Goal: Task Accomplishment & Management: Use online tool/utility

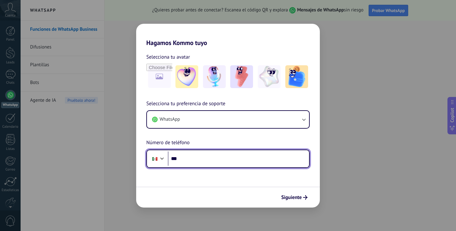
click at [204, 157] on input "***" at bounding box center [238, 158] width 141 height 15
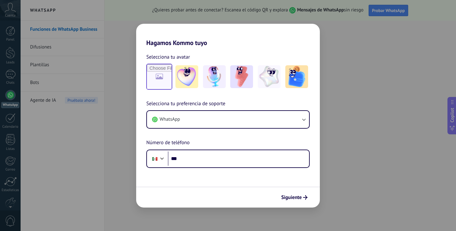
click at [166, 76] on input "file" at bounding box center [159, 76] width 25 height 25
type input "**********"
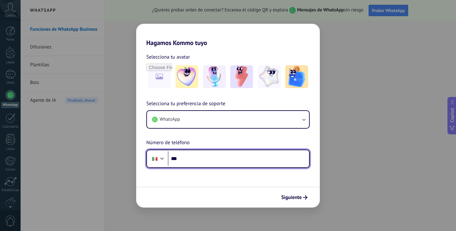
click at [200, 159] on input "***" at bounding box center [238, 158] width 141 height 15
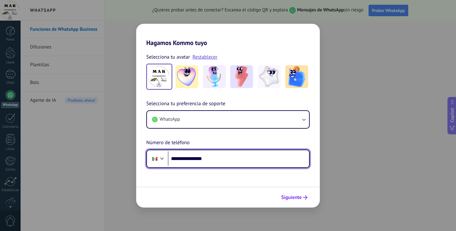
type input "**********"
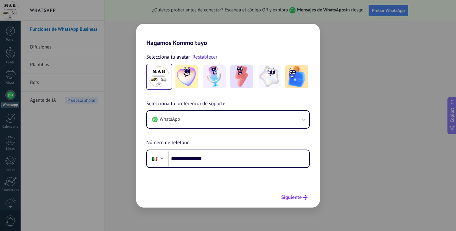
click at [296, 196] on span "Siguiente" at bounding box center [291, 197] width 21 height 4
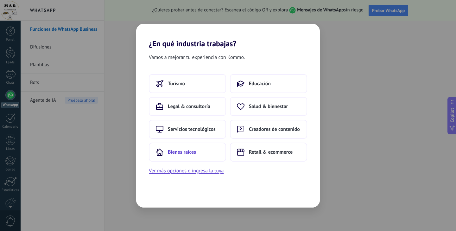
click at [200, 156] on button "Bienes raíces" at bounding box center [187, 151] width 77 height 19
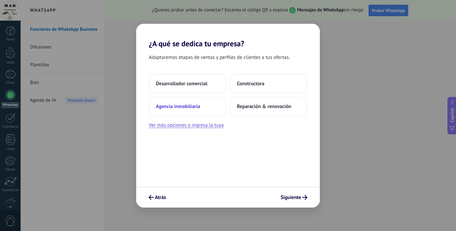
click at [202, 106] on button "Agencia inmobiliaria" at bounding box center [187, 106] width 77 height 19
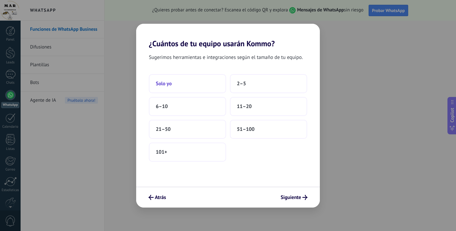
click at [192, 81] on button "Solo yo" at bounding box center [187, 83] width 77 height 19
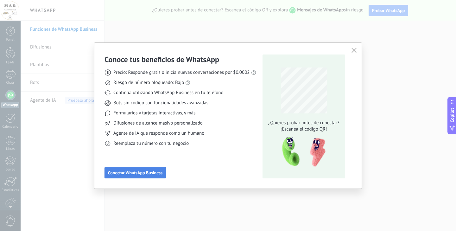
click at [137, 174] on span "Conectar WhatsApp Business" at bounding box center [135, 172] width 54 height 4
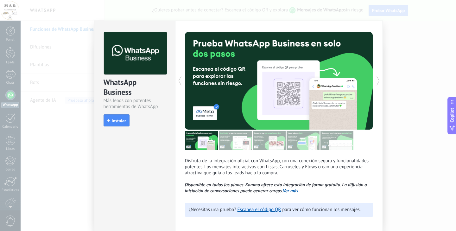
click at [140, 171] on div "WhatsApp Business Más leads con potentes herramientas de WhatsApp install Insta…" at bounding box center [134, 128] width 81 height 214
click at [181, 82] on icon at bounding box center [180, 80] width 6 height 13
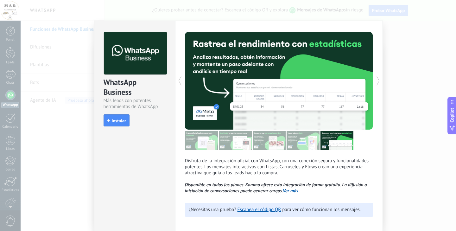
click at [178, 81] on icon at bounding box center [180, 80] width 6 height 13
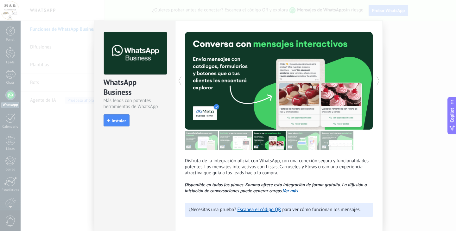
click at [178, 81] on icon at bounding box center [180, 80] width 6 height 13
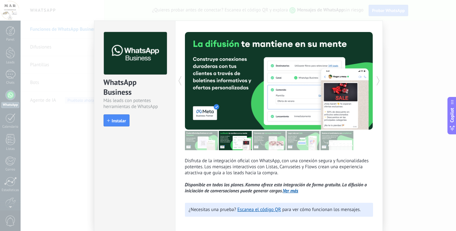
click at [380, 91] on div "Disfruta de la integración oficial con WhatsApp, con una conexión segura y func…" at bounding box center [279, 128] width 208 height 214
click at [397, 89] on div "WhatsApp Business Más leads con potentes herramientas de WhatsApp install Insta…" at bounding box center [238, 115] width 435 height 231
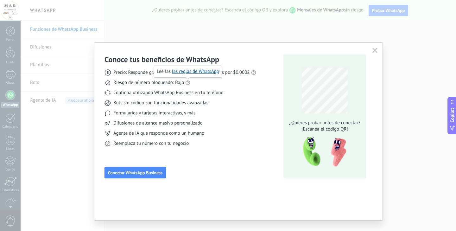
click at [188, 83] on use at bounding box center [187, 82] width 4 height 4
click at [142, 173] on span "Conectar WhatsApp Business" at bounding box center [135, 172] width 54 height 4
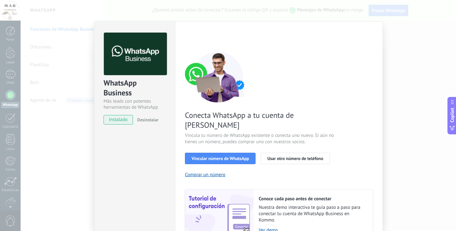
click at [121, 121] on span "instalado" at bounding box center [118, 119] width 29 height 9
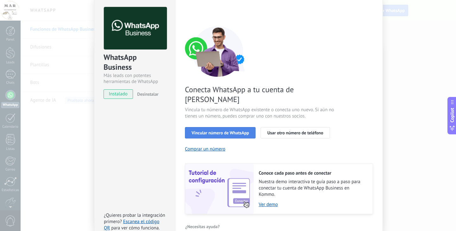
click at [225, 130] on span "Vincular número de WhatsApp" at bounding box center [219, 132] width 57 height 4
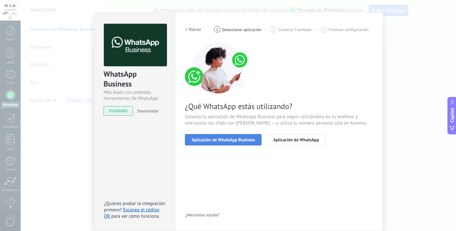
click at [217, 142] on button "Aplicación de WhatsApp Business" at bounding box center [223, 139] width 77 height 11
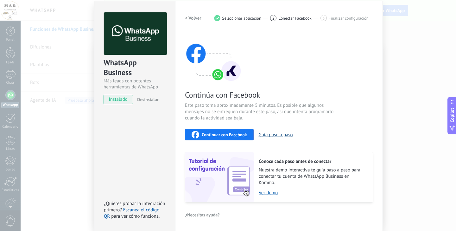
scroll to position [20, 0]
click at [118, 103] on span "instalado" at bounding box center [118, 99] width 29 height 9
click at [236, 136] on span "Continuar con Facebook" at bounding box center [224, 135] width 45 height 4
click at [143, 210] on link "Escanea el código QR" at bounding box center [131, 213] width 55 height 12
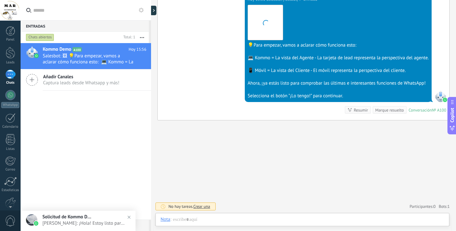
scroll to position [195, 0]
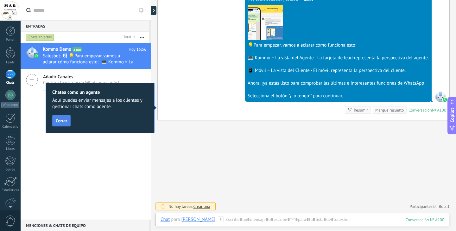
click at [65, 122] on span "Cerrar" at bounding box center [61, 120] width 11 height 4
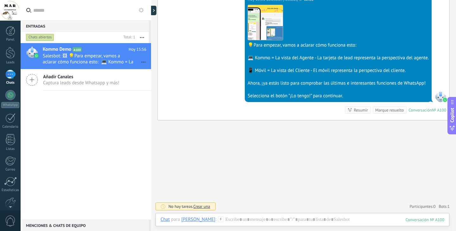
click at [296, 96] on div "Selecciona el botón "¡Lo tengo!" para continuar." at bounding box center [337, 96] width 181 height 6
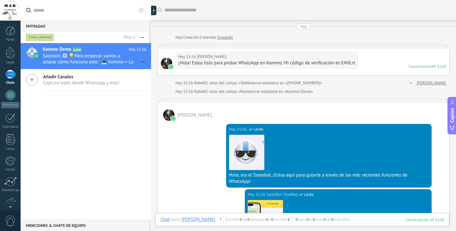
scroll to position [0, 0]
click at [12, 77] on div "1" at bounding box center [10, 74] width 10 height 9
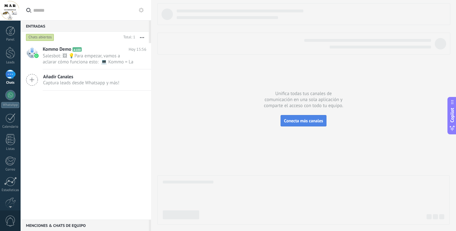
click at [302, 120] on span "Conecta más canales" at bounding box center [303, 121] width 39 height 6
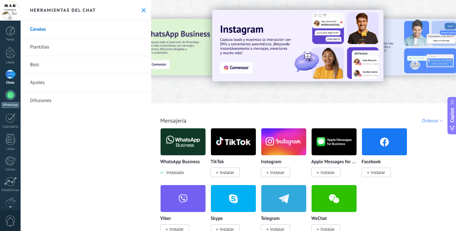
click at [11, 90] on div at bounding box center [10, 95] width 10 height 10
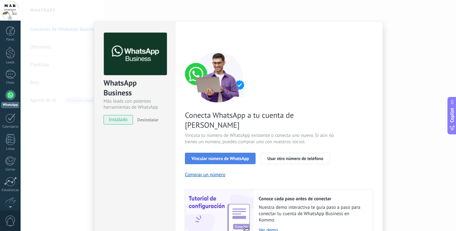
click at [218, 156] on span "Vincular número de WhatsApp" at bounding box center [219, 158] width 57 height 4
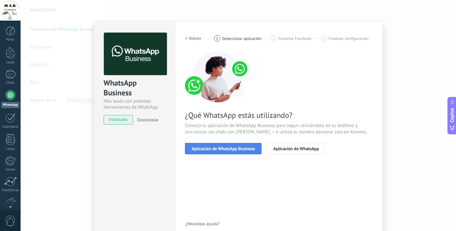
click at [244, 150] on span "Aplicación de WhatsApp Business" at bounding box center [222, 148] width 63 height 4
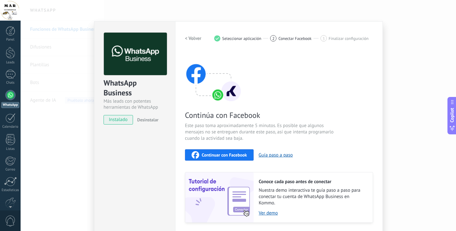
drag, startPoint x: 149, startPoint y: 120, endPoint x: 214, endPoint y: 161, distance: 77.0
click at [214, 161] on div "WhatsApp Business Más leads con potentes herramientas de WhatsApp instalado Des…" at bounding box center [238, 136] width 289 height 230
click at [215, 156] on span "Continuar con Facebook" at bounding box center [224, 155] width 45 height 4
click at [226, 151] on div "Continuar con Facebook" at bounding box center [218, 155] width 55 height 8
click at [10, 35] on div at bounding box center [10, 30] width 9 height 9
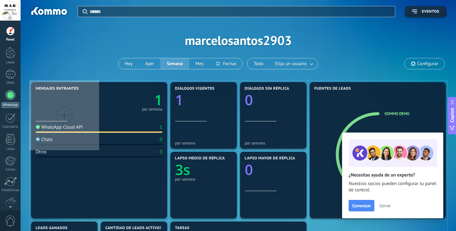
click at [10, 99] on div at bounding box center [10, 95] width 10 height 10
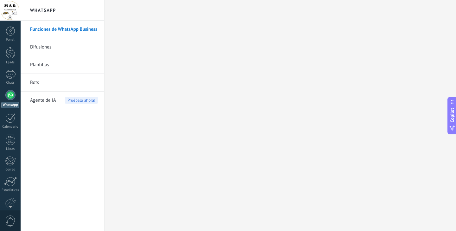
click at [9, 93] on div at bounding box center [10, 95] width 10 height 10
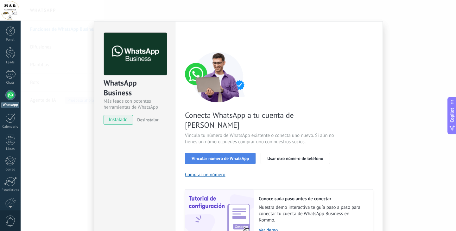
click at [223, 156] on span "Vincular número de WhatsApp" at bounding box center [219, 158] width 57 height 4
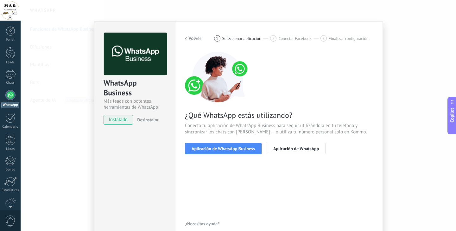
click at [223, 150] on span "Aplicación de WhatsApp Business" at bounding box center [222, 148] width 63 height 4
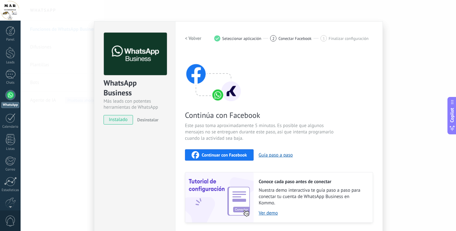
click at [227, 156] on span "Continuar con Facebook" at bounding box center [224, 155] width 45 height 4
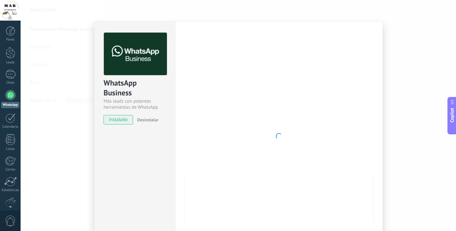
click at [335, 76] on div at bounding box center [279, 136] width 188 height 207
